Goal: Find specific page/section: Find specific page/section

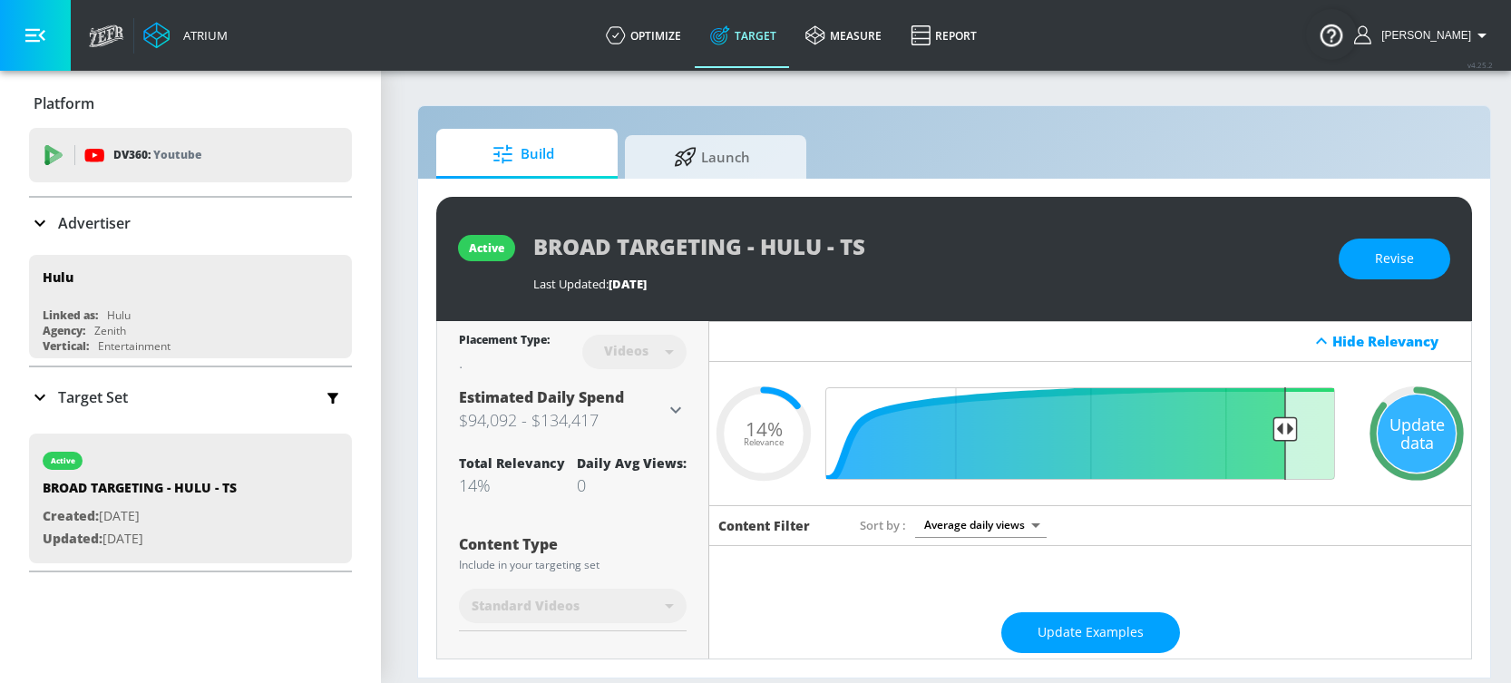
click at [517, 240] on div "active BROAD TARGETING - HULU - TS Last Updated: [DATE] Revise" at bounding box center [954, 259] width 1036 height 124
